Goal: Transaction & Acquisition: Purchase product/service

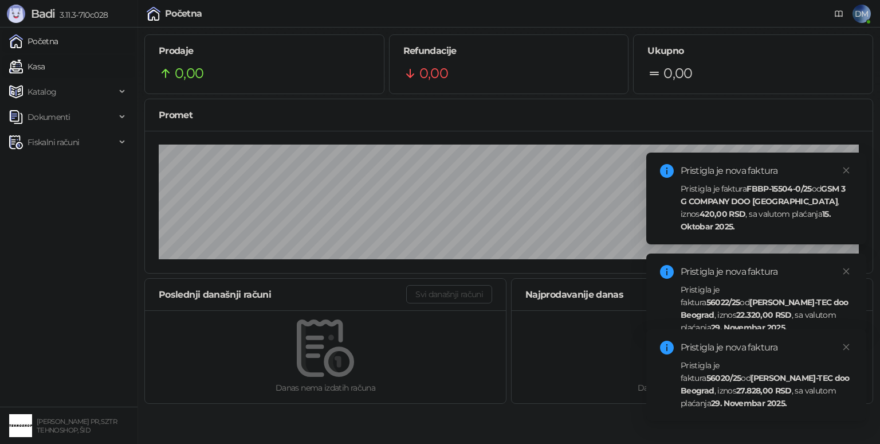
click at [45, 69] on link "Kasa" at bounding box center [27, 66] width 36 height 23
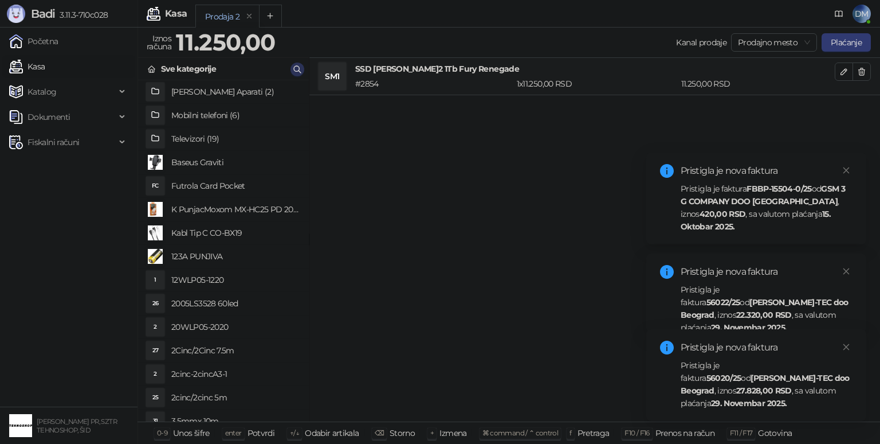
click at [292, 65] on button "button" at bounding box center [298, 69] width 14 height 14
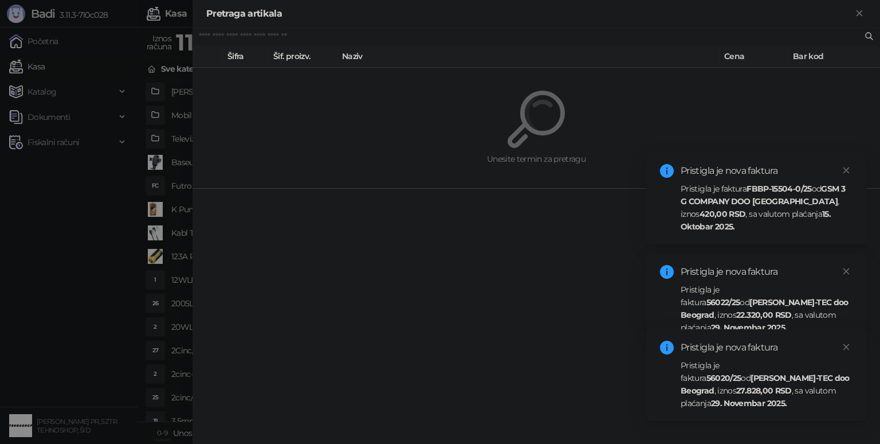
click at [302, 34] on input "text" at bounding box center [531, 36] width 664 height 13
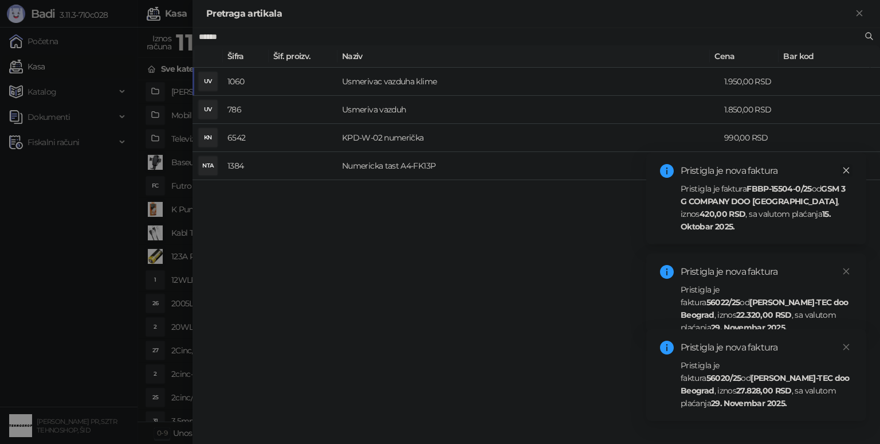
type input "******"
click at [844, 169] on icon "close" at bounding box center [847, 170] width 8 height 8
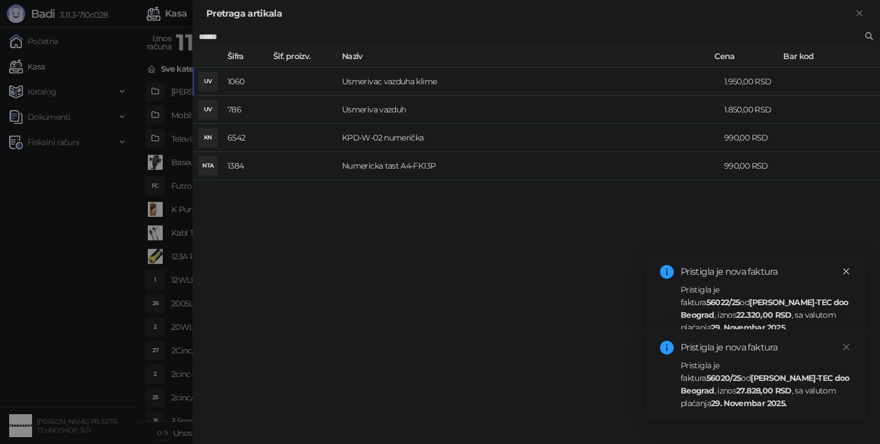
click at [846, 266] on link "Close" at bounding box center [846, 271] width 13 height 13
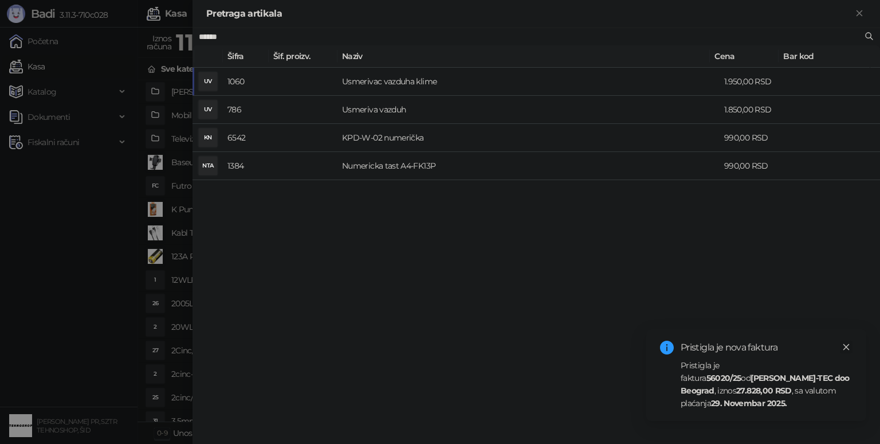
click at [847, 353] on link "Close" at bounding box center [846, 347] width 13 height 13
